Goal: Task Accomplishment & Management: Use online tool/utility

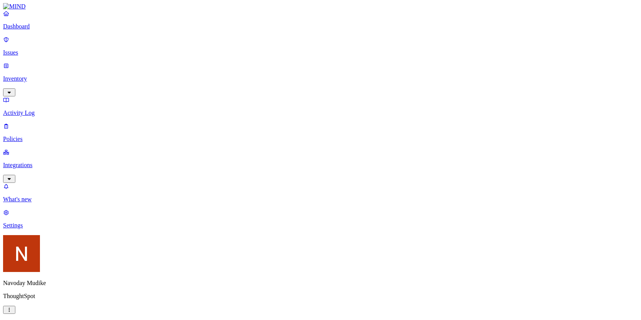
click at [12, 90] on icon "button" at bounding box center [9, 92] width 6 height 5
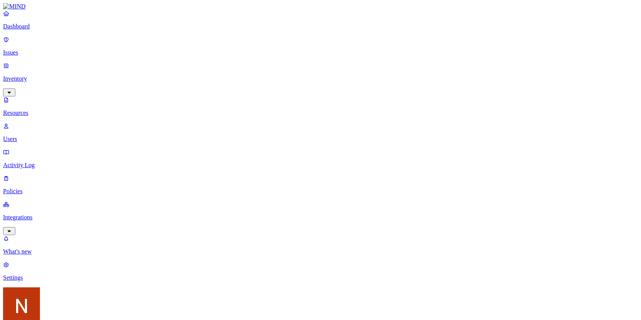
click at [12, 229] on icon "button" at bounding box center [9, 231] width 6 height 5
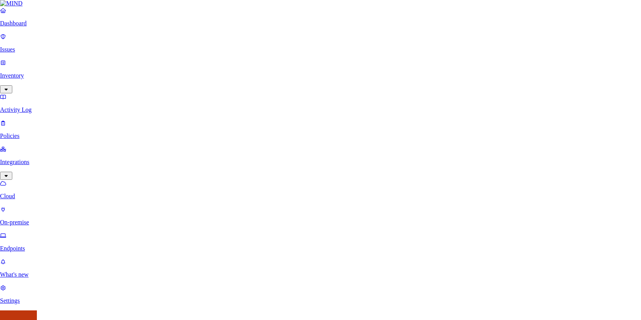
type input "okta"
